Goal: Ask a question

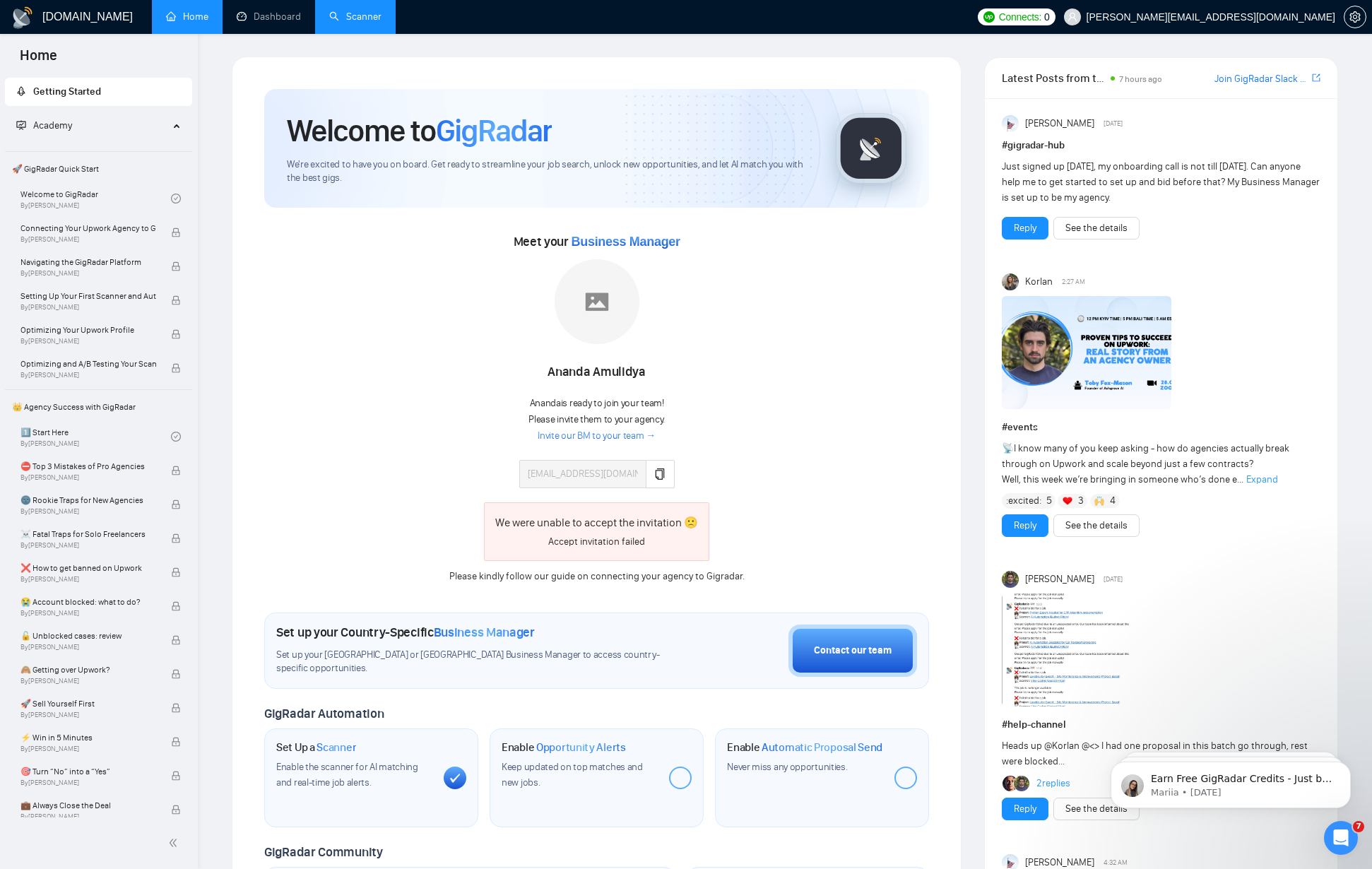
click at [366, 21] on link "Scanner" at bounding box center [355, 16] width 52 height 12
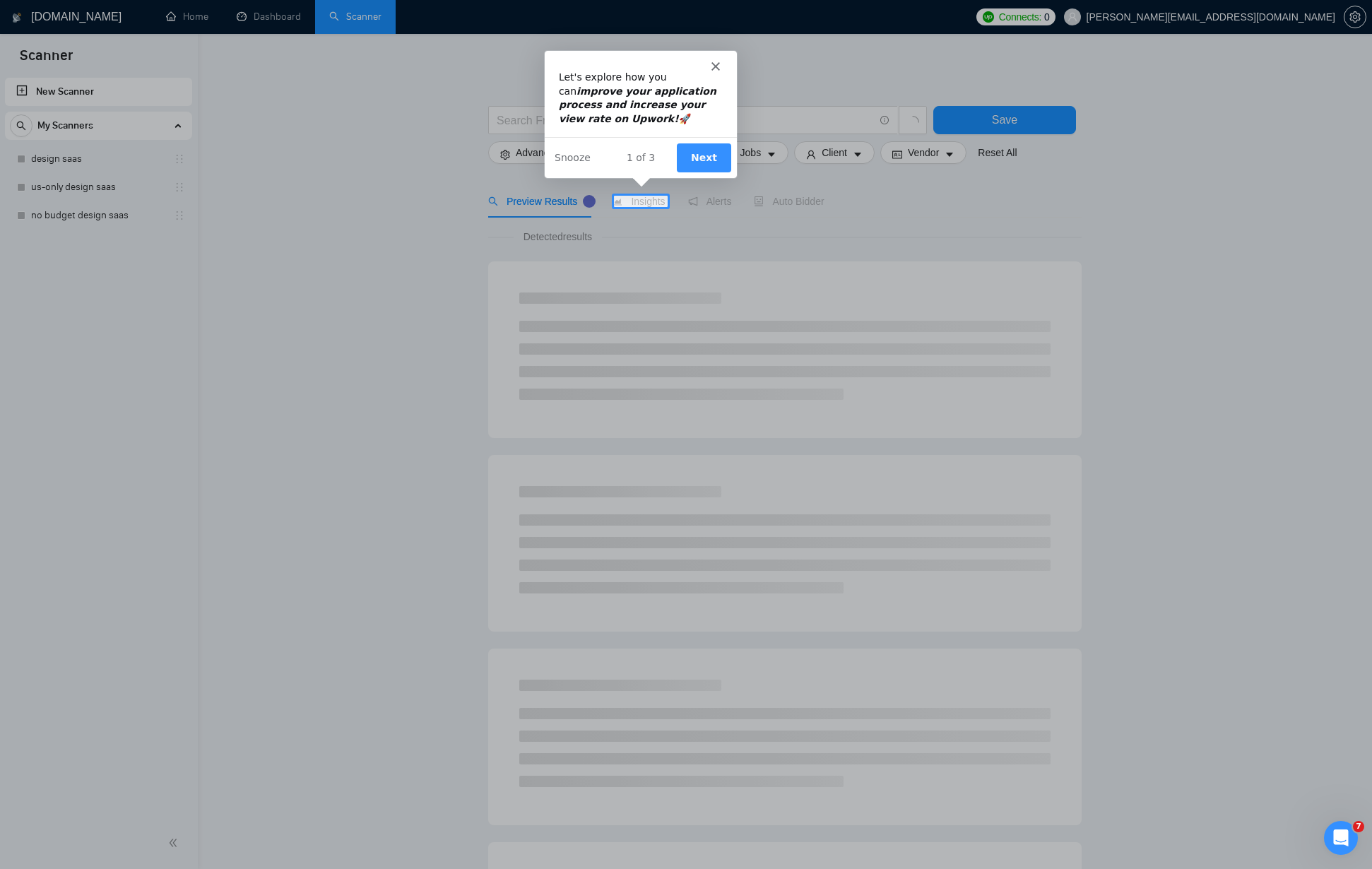
click at [692, 152] on button "Next" at bounding box center [703, 157] width 55 height 29
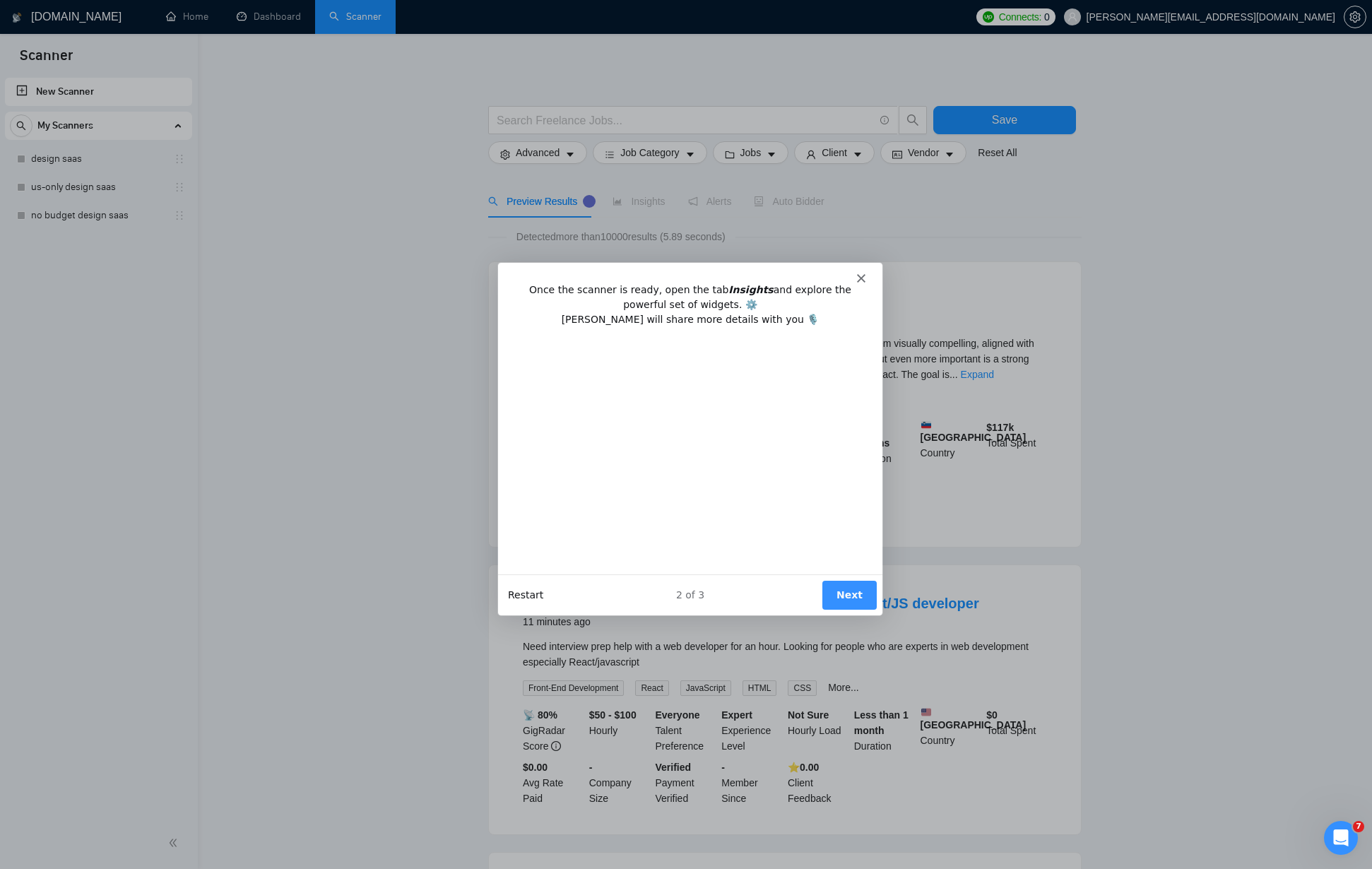
click at [528, 595] on button "Restart" at bounding box center [524, 594] width 36 height 15
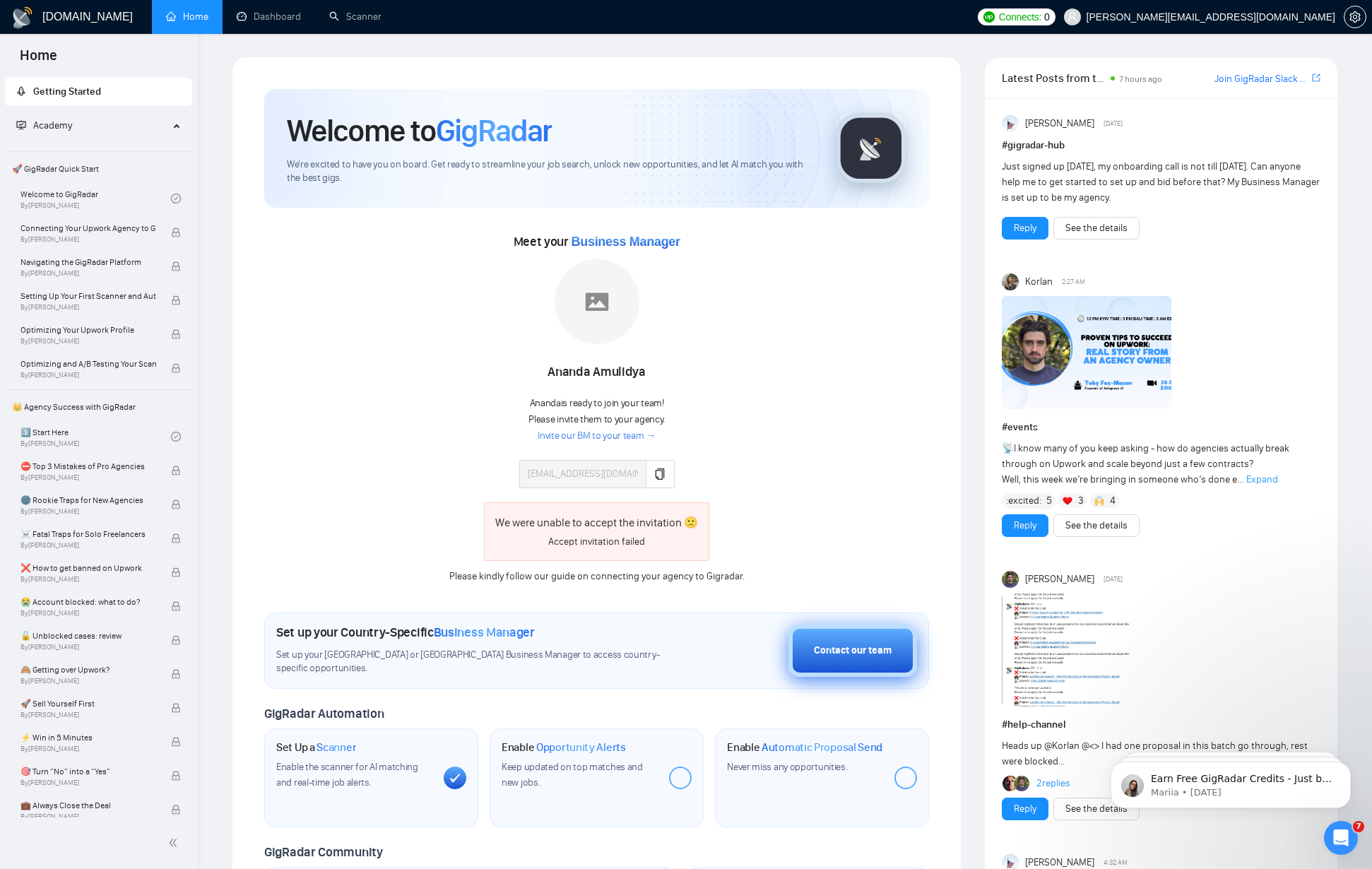
click at [833, 640] on button "Contact our team" at bounding box center [852, 650] width 129 height 52
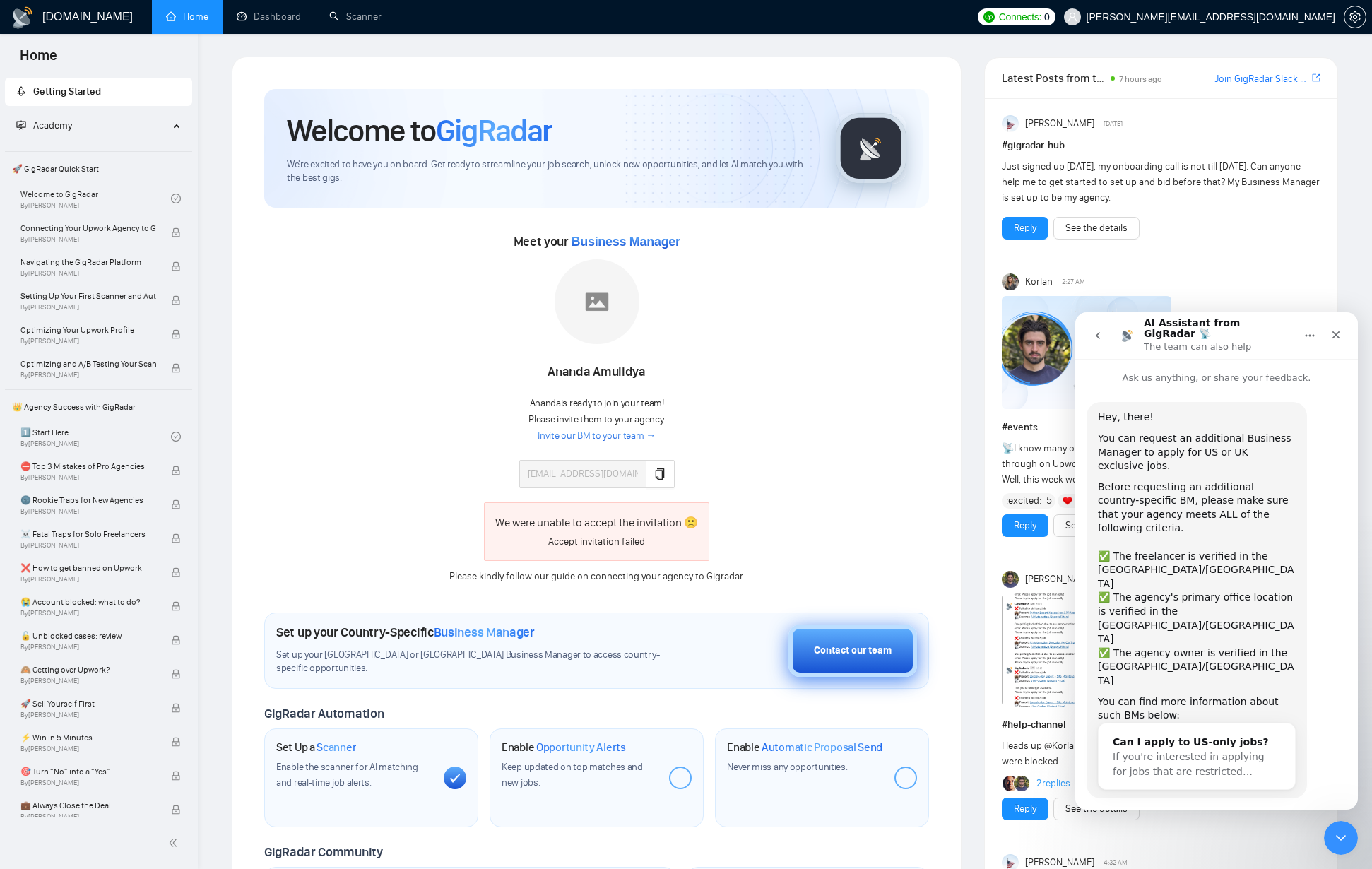
scroll to position [10, 0]
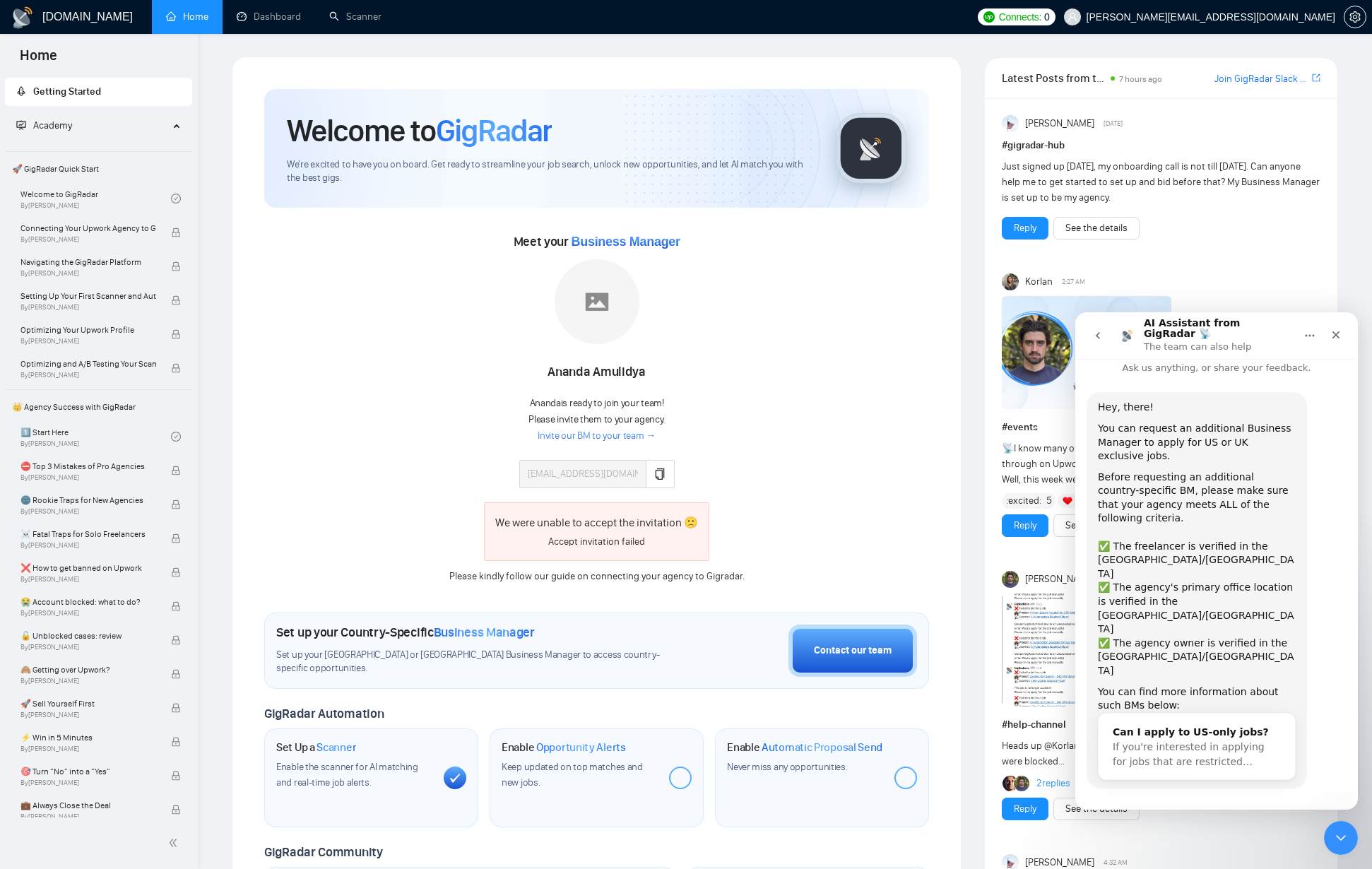
click at [1218, 815] on button "Yes, I meet all of the criteria - request a new BM" at bounding box center [1217, 835] width 246 height 41
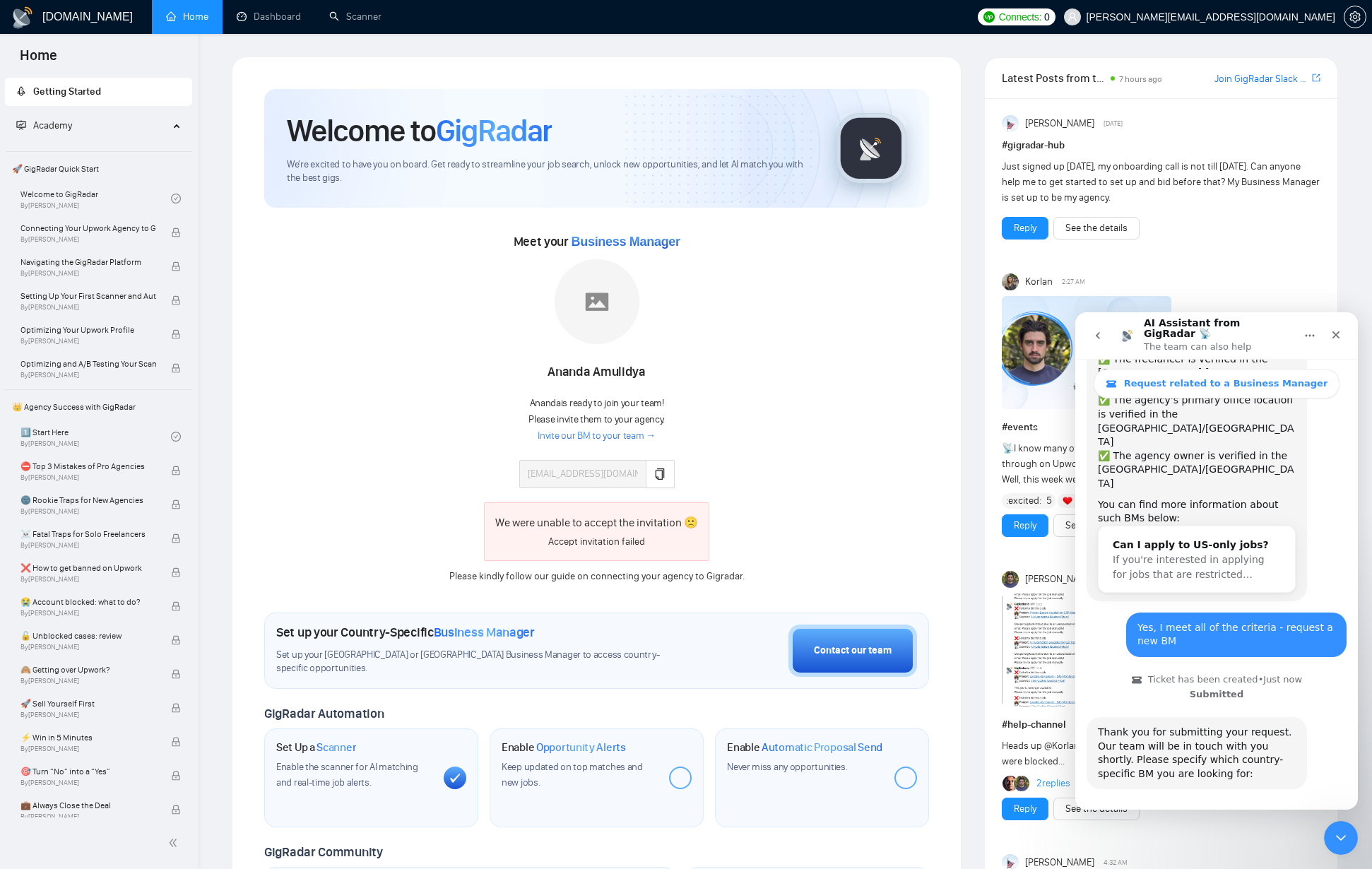
scroll to position [237, 0]
click at [1234, 815] on button "🇺🇸 US-based business manager" at bounding box center [1251, 829] width 178 height 28
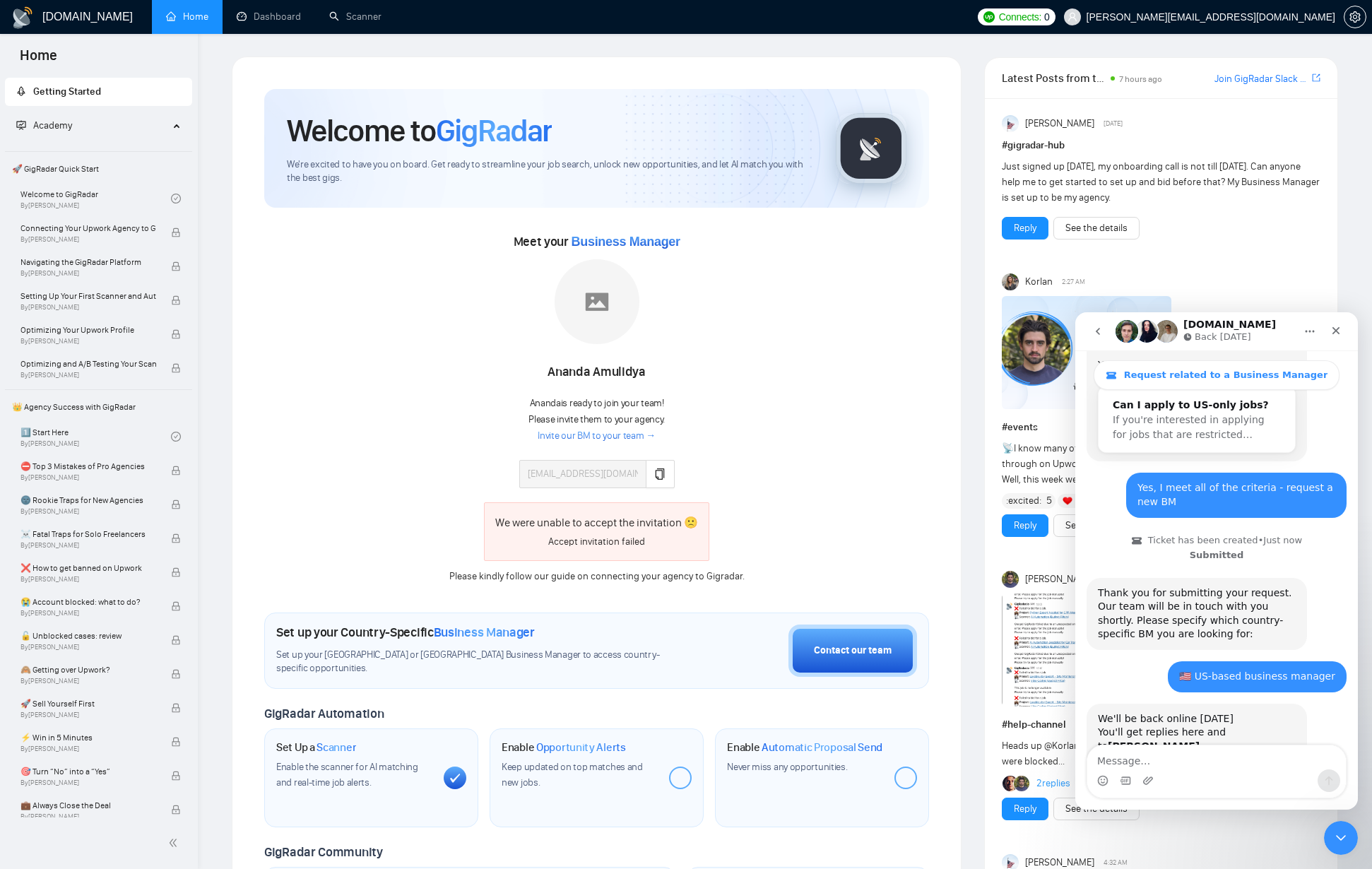
scroll to position [370, 0]
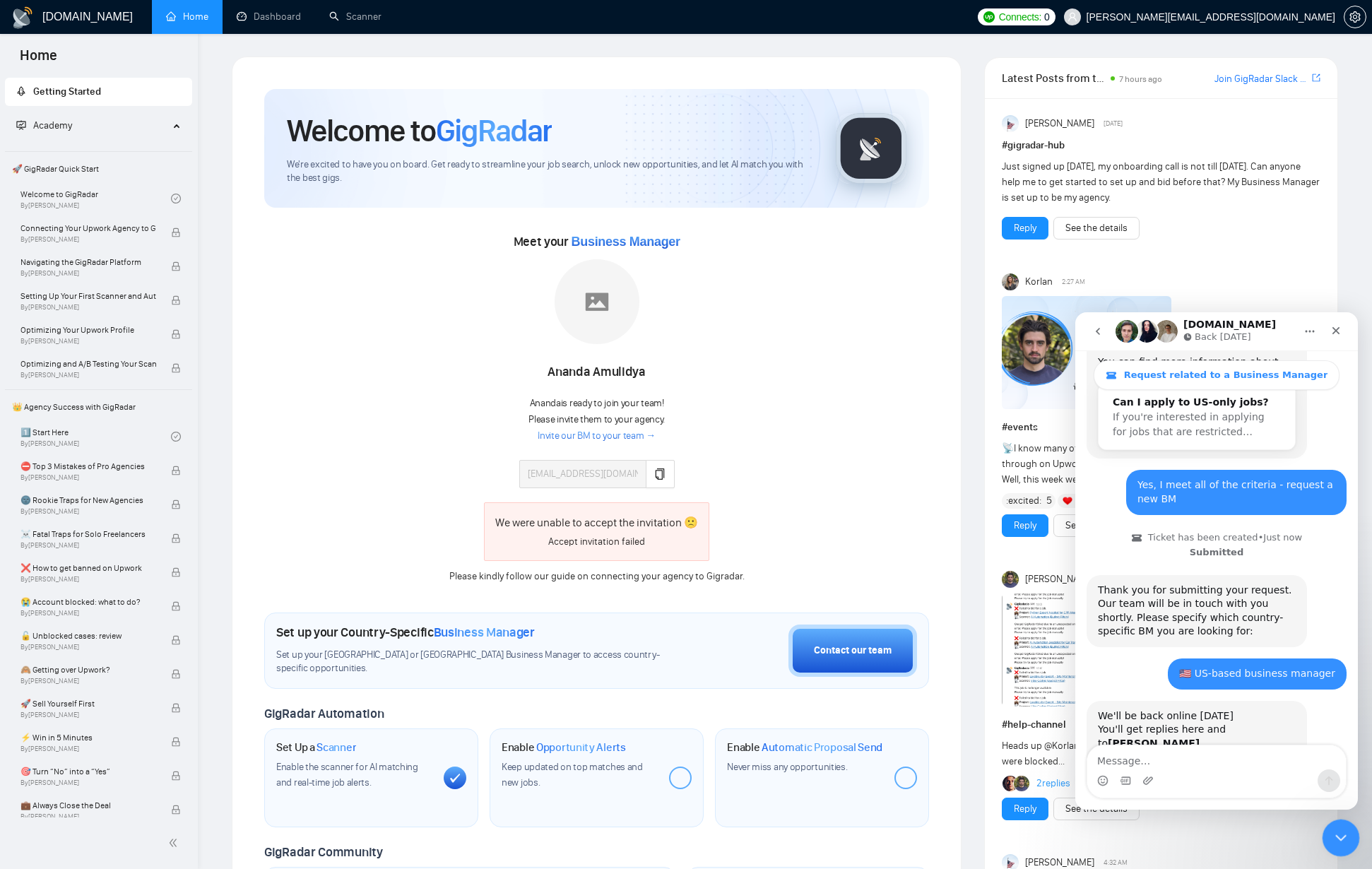
click at [1333, 843] on icon "Close Intercom Messenger" at bounding box center [1338, 836] width 17 height 17
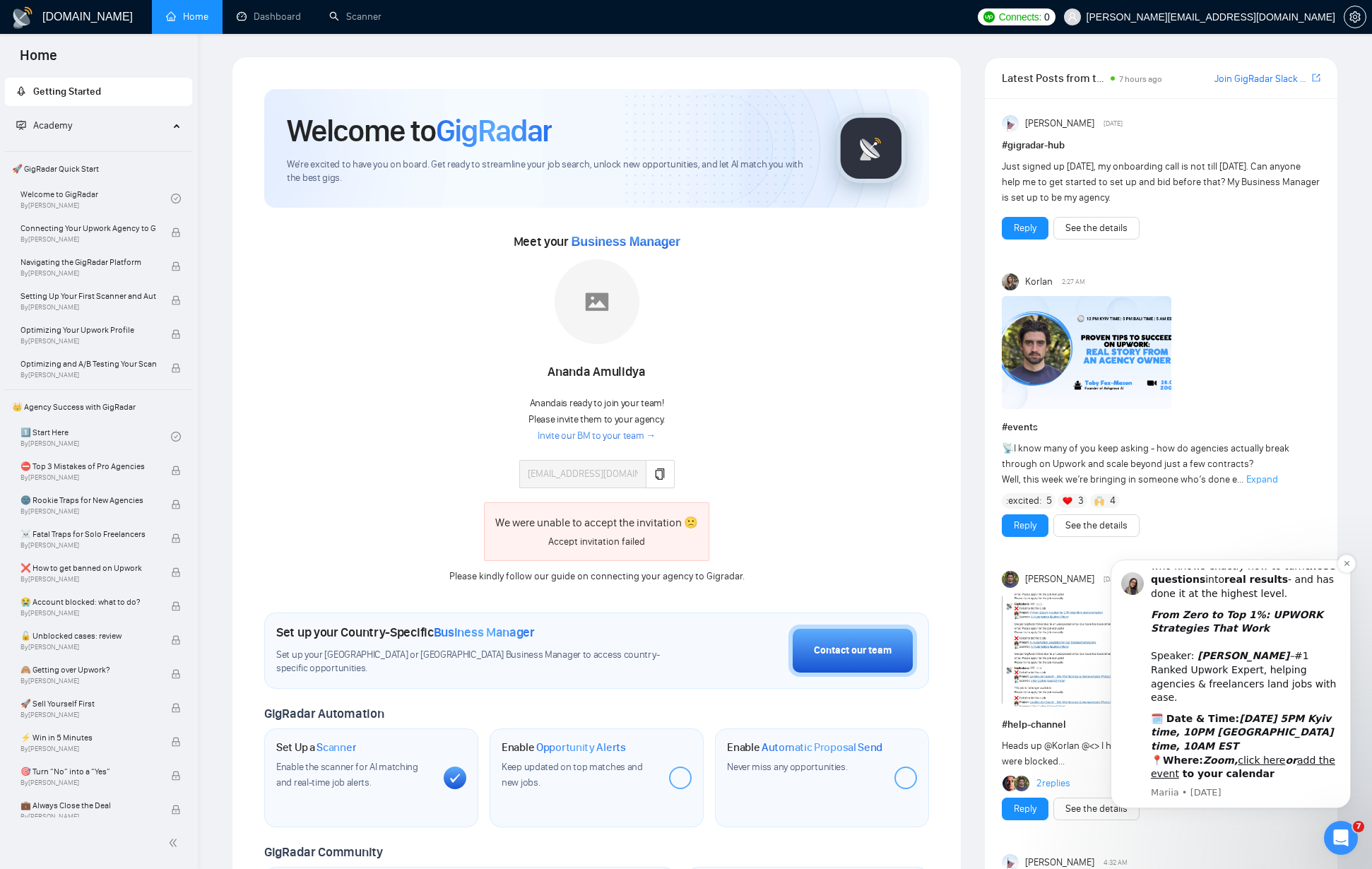
scroll to position [207, 0]
click at [1306, 754] on link "add the event" at bounding box center [1243, 767] width 184 height 26
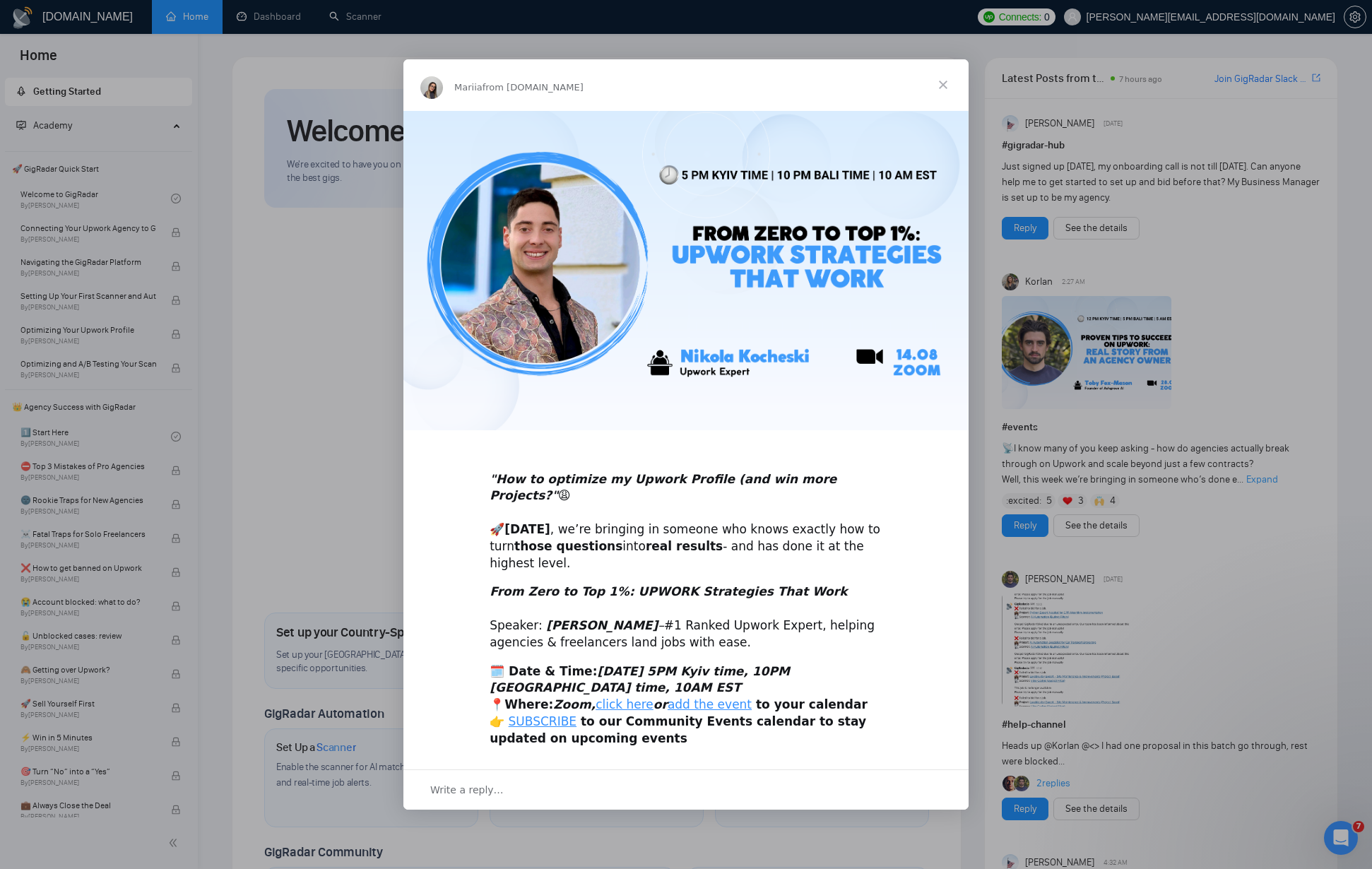
scroll to position [0, 0]
click at [706, 698] on link "add the event" at bounding box center [709, 705] width 84 height 15
click at [530, 715] on link "SUBSCRIBE" at bounding box center [542, 722] width 68 height 15
click at [701, 698] on link "add the event" at bounding box center [709, 705] width 84 height 15
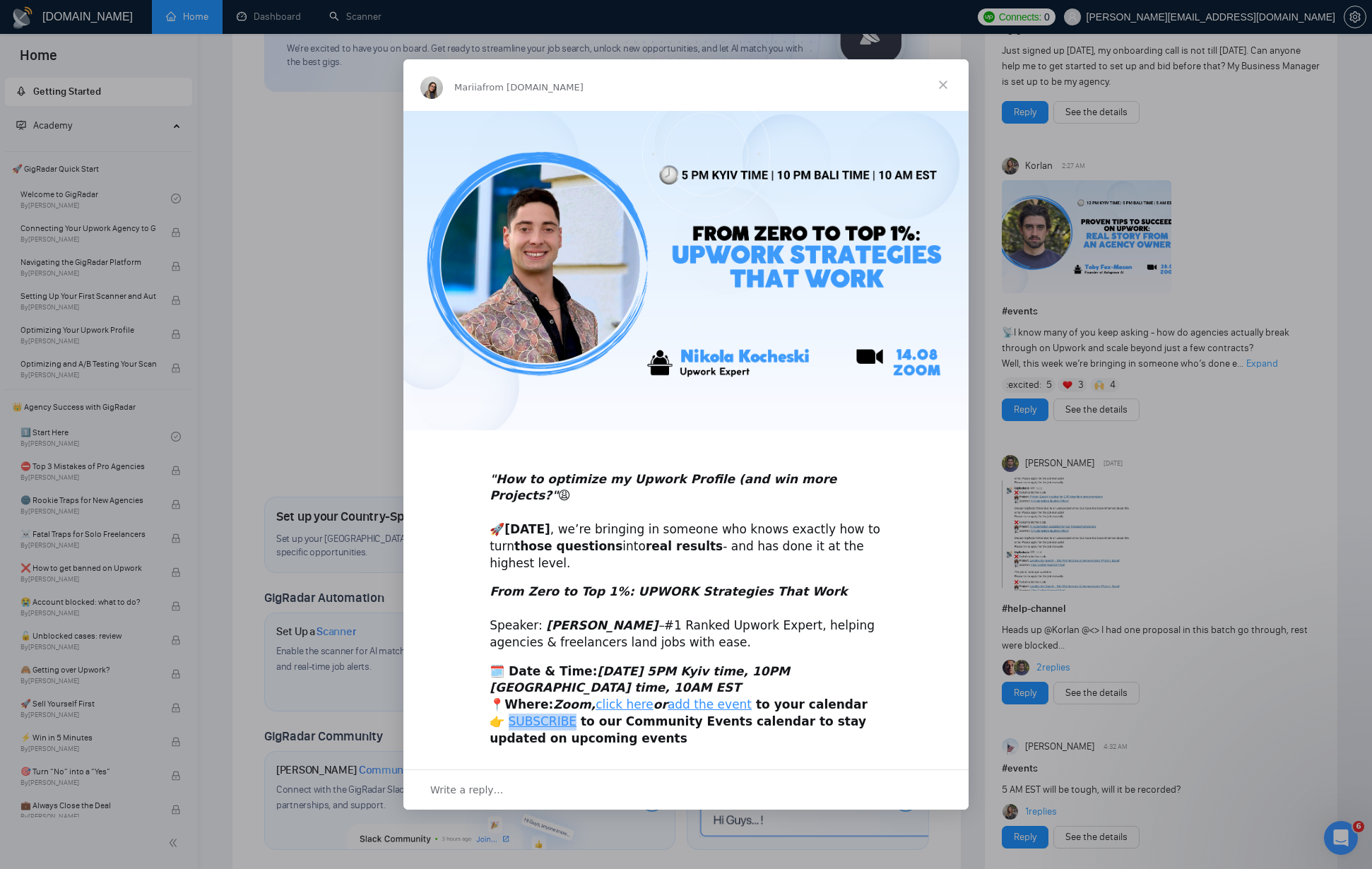
scroll to position [118, 0]
click at [949, 95] on span "Close" at bounding box center [944, 85] width 51 height 51
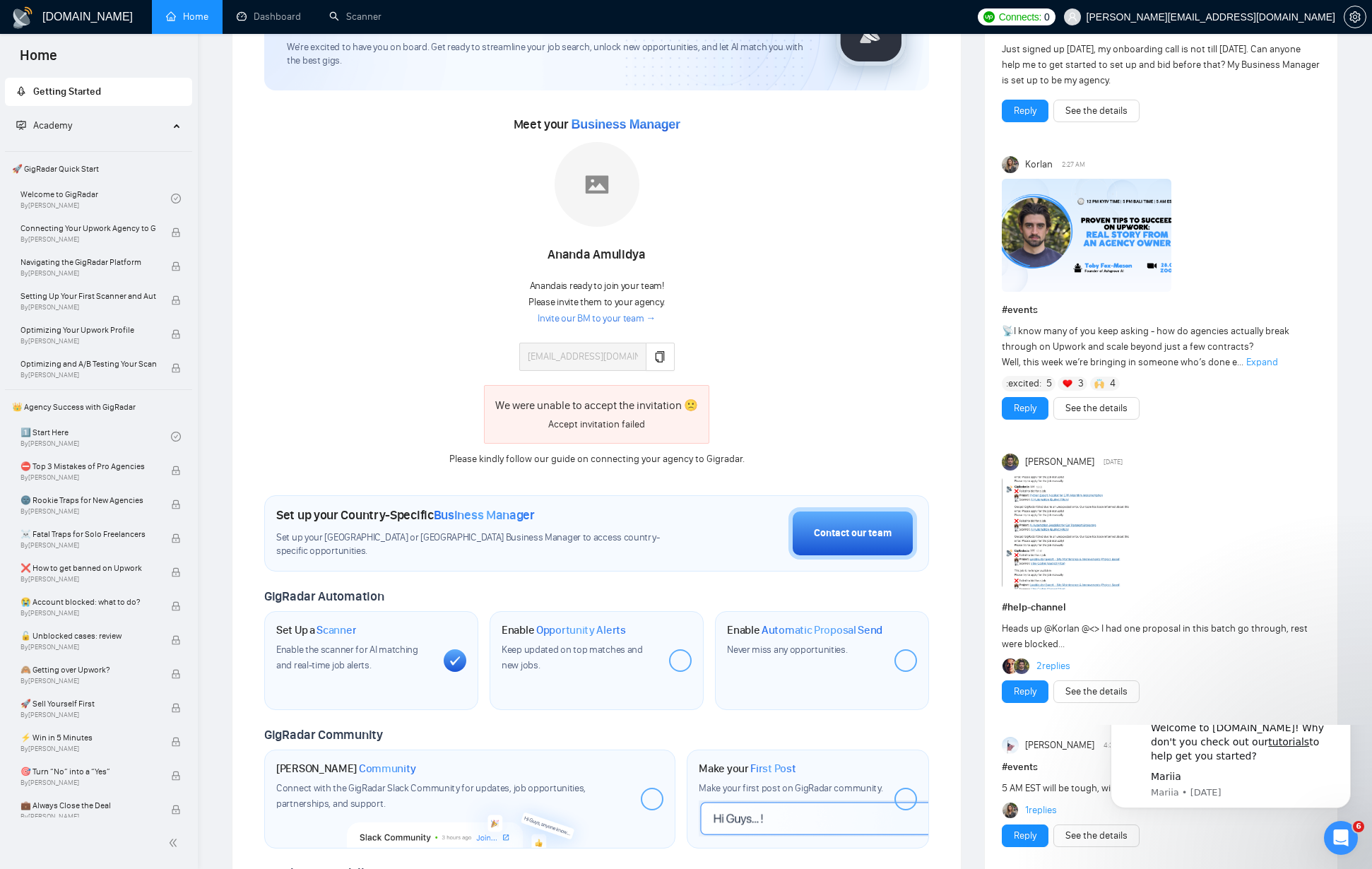
scroll to position [0, 0]
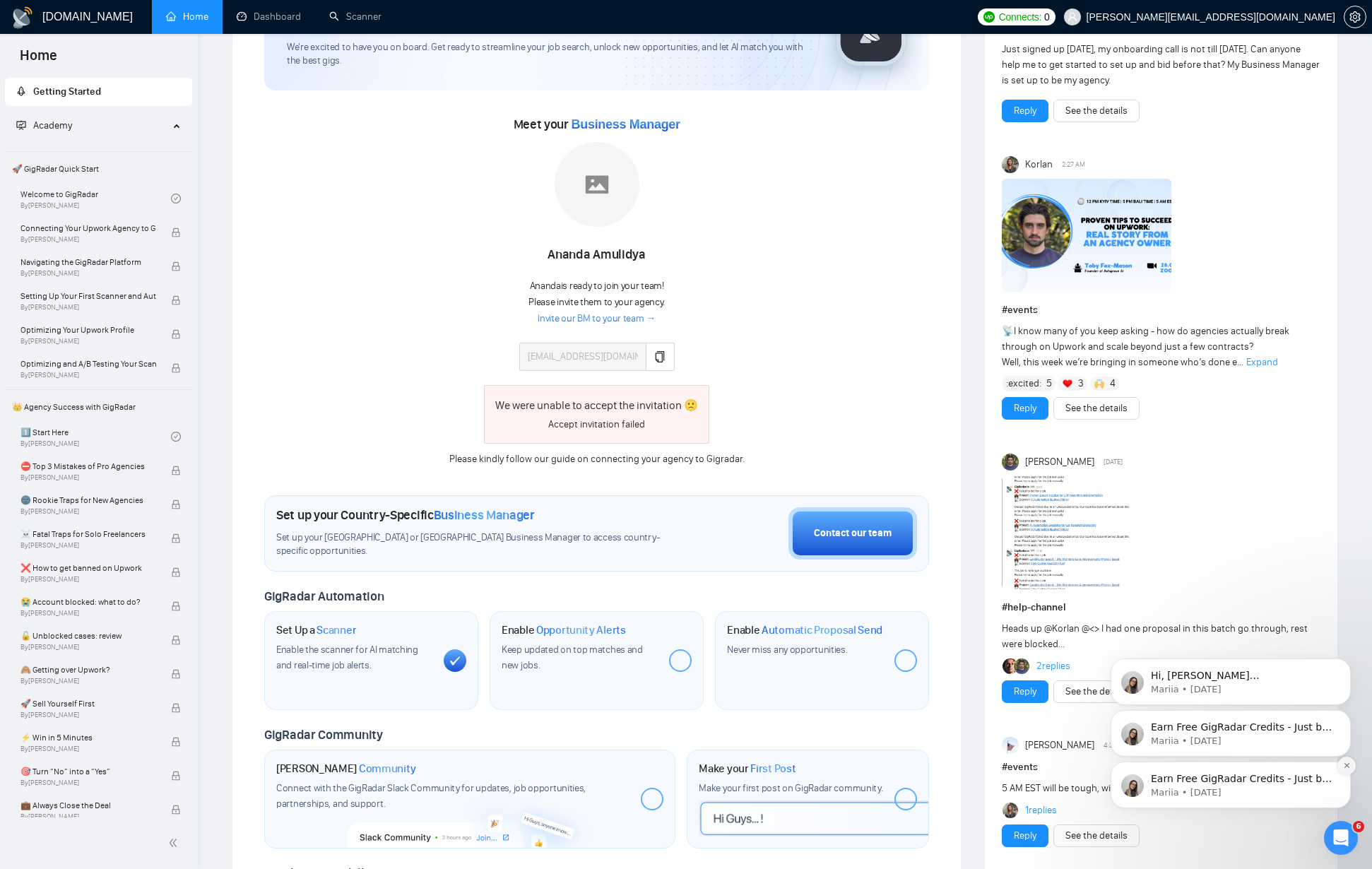
click at [1347, 765] on icon "Dismiss notification" at bounding box center [1346, 765] width 5 height 5
click at [1347, 760] on button "Dismiss notification" at bounding box center [1346, 766] width 18 height 18
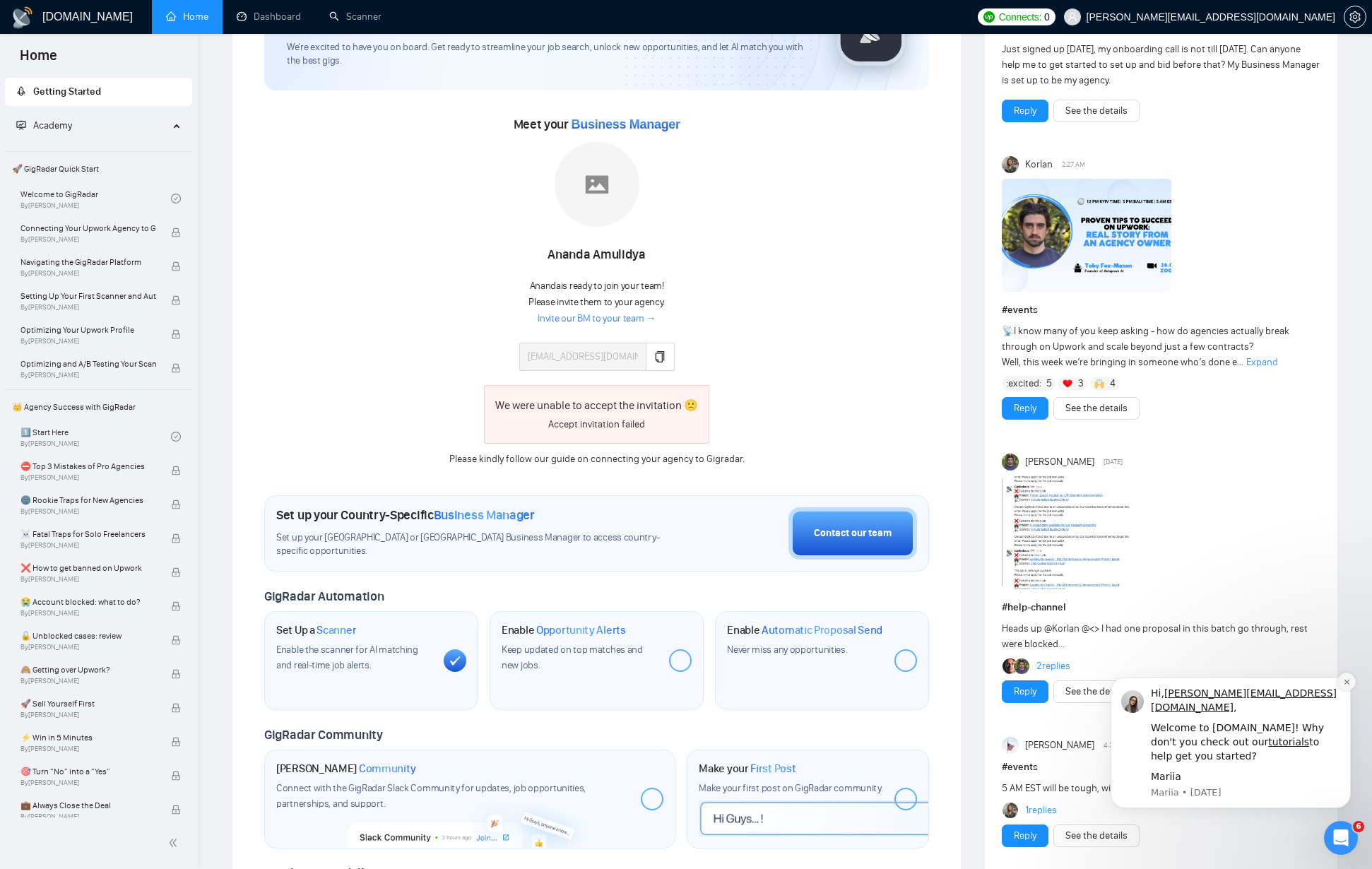
click at [1343, 687] on icon "Dismiss notification" at bounding box center [1346, 682] width 8 height 8
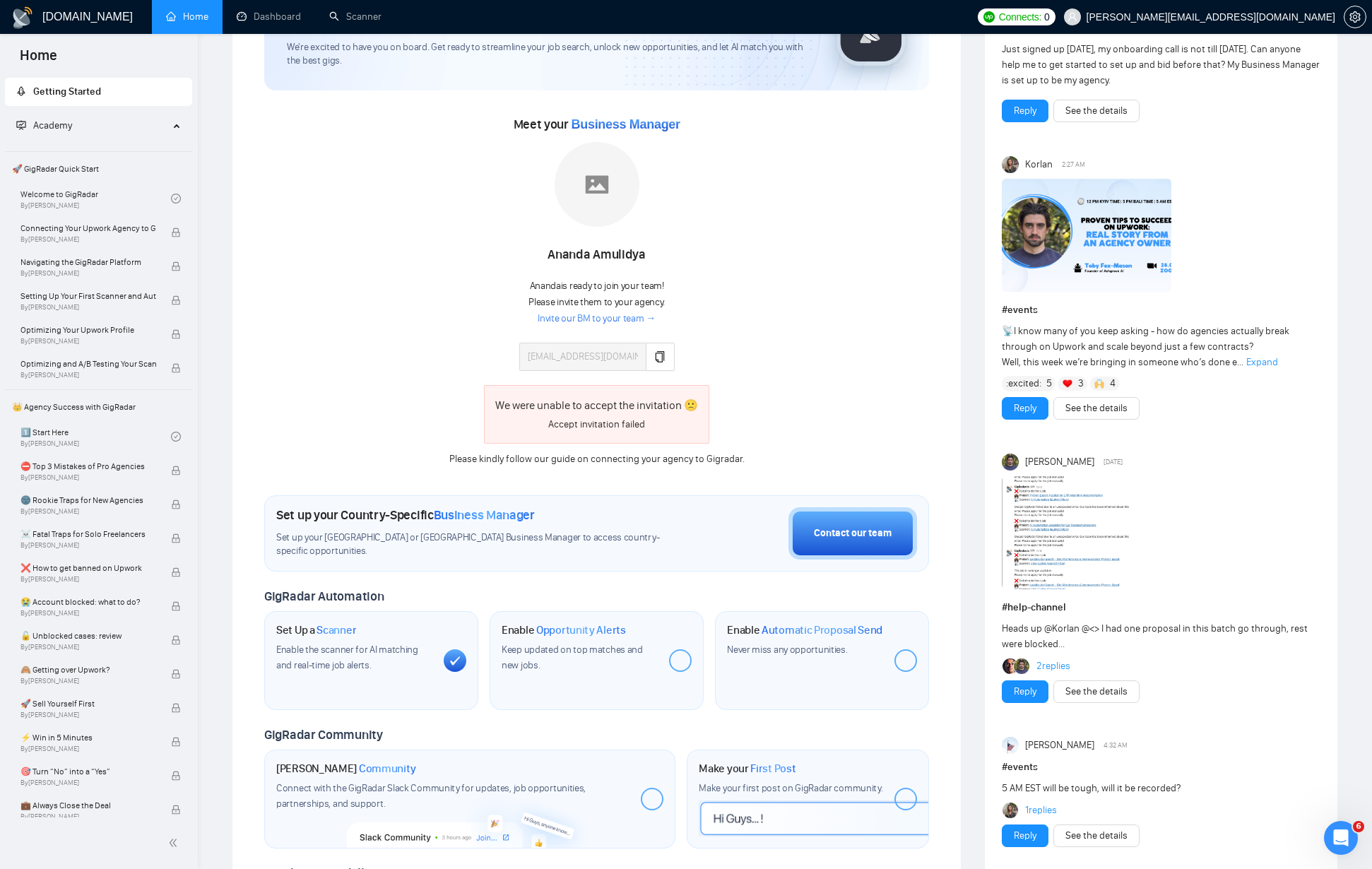
click at [31, 18] on img at bounding box center [22, 17] width 23 height 23
